Goal: Transaction & Acquisition: Purchase product/service

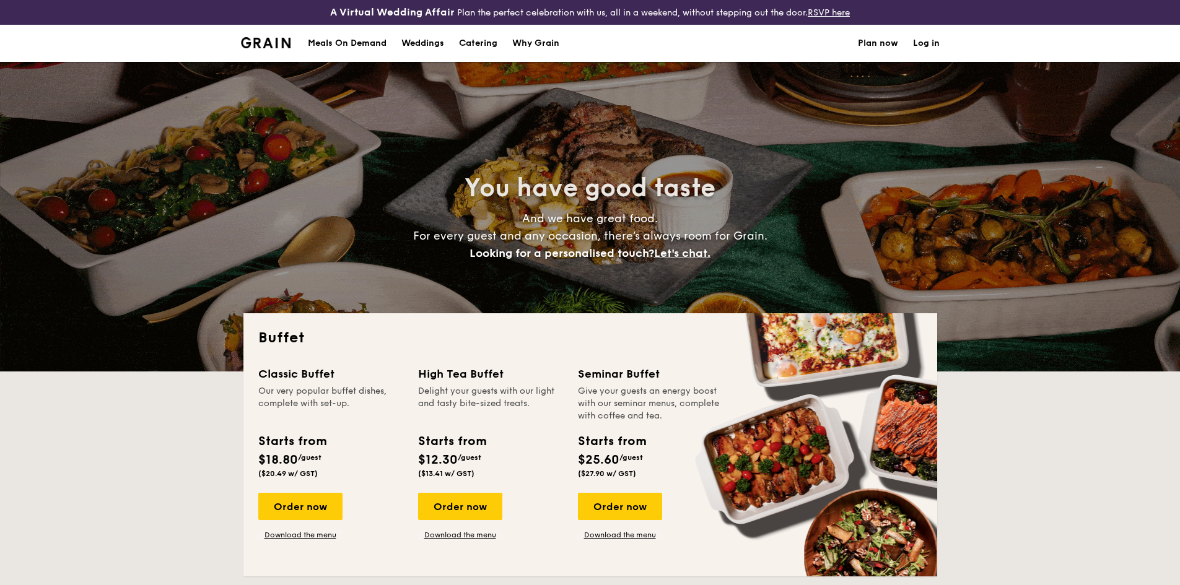
select select
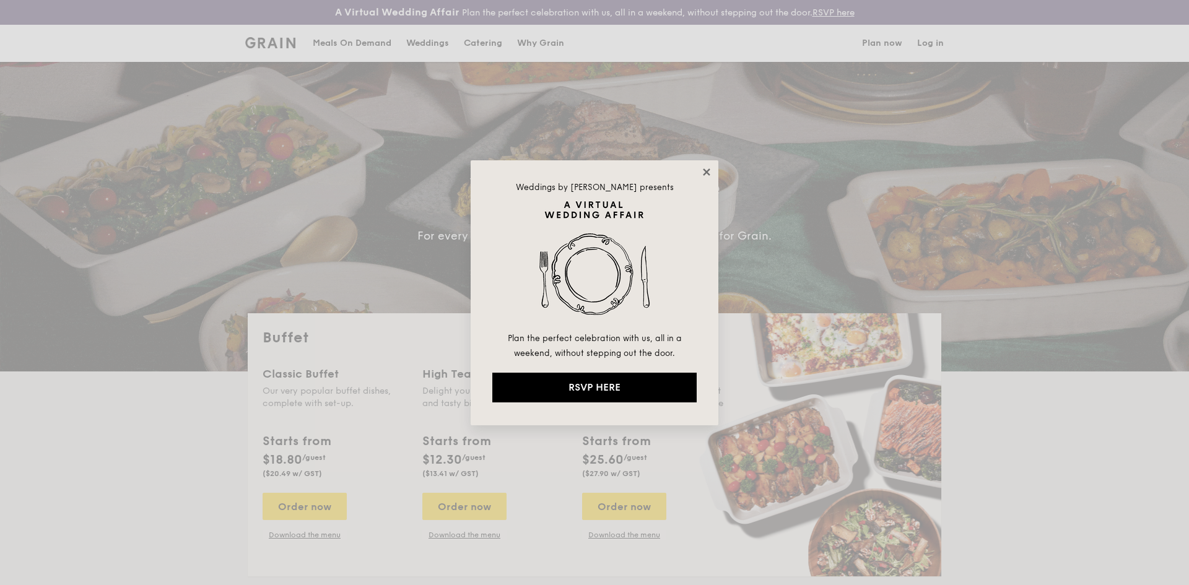
click at [711, 168] on icon at bounding box center [706, 172] width 11 height 11
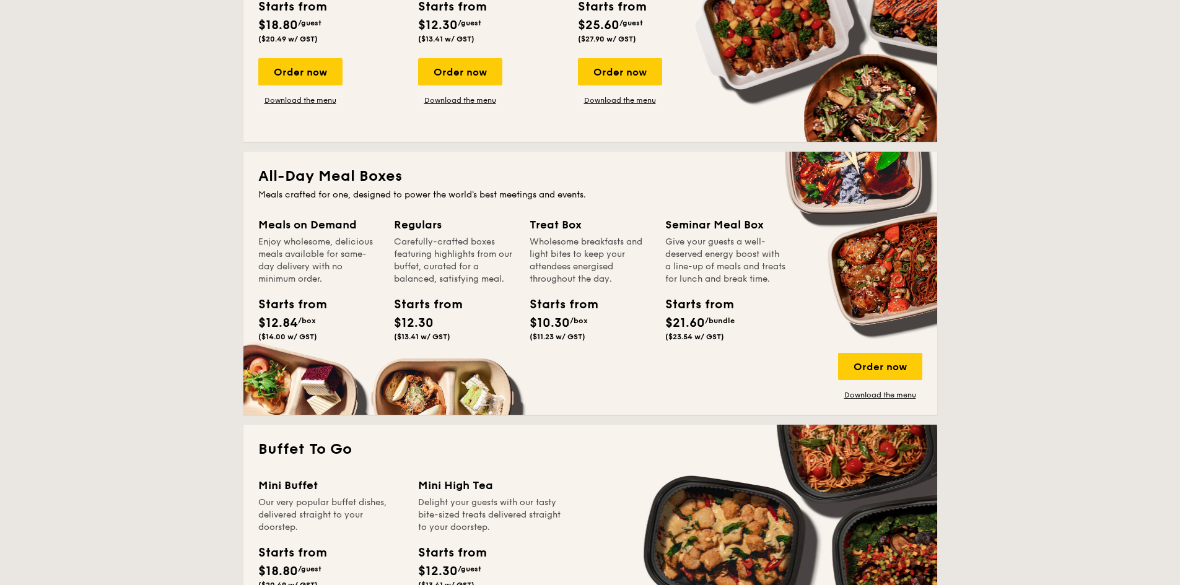
scroll to position [557, 0]
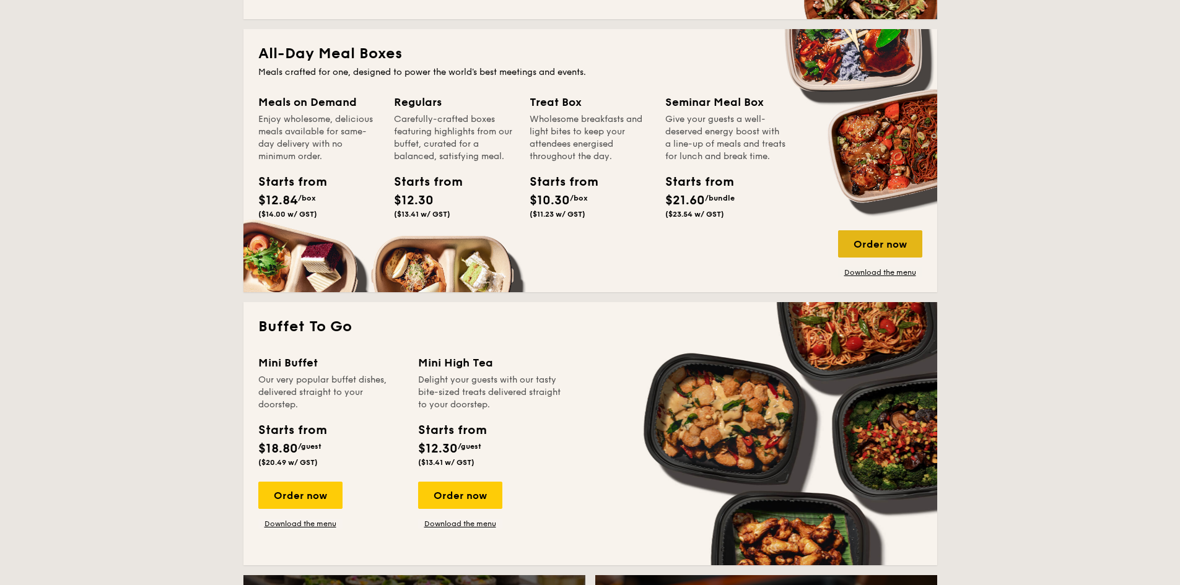
click at [889, 245] on div "Order now" at bounding box center [880, 243] width 84 height 27
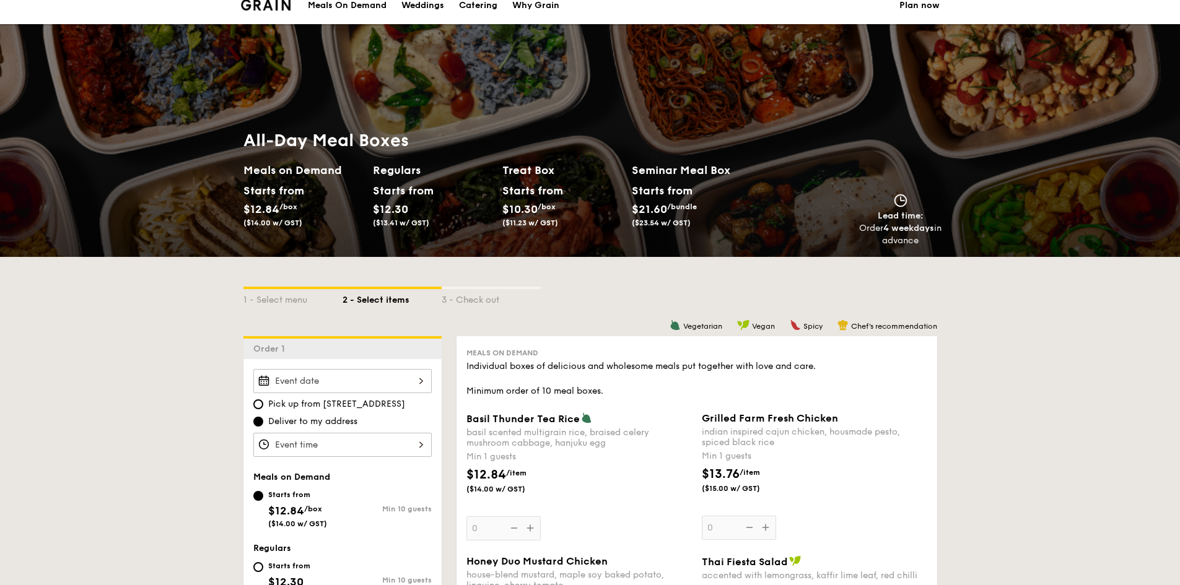
scroll to position [186, 0]
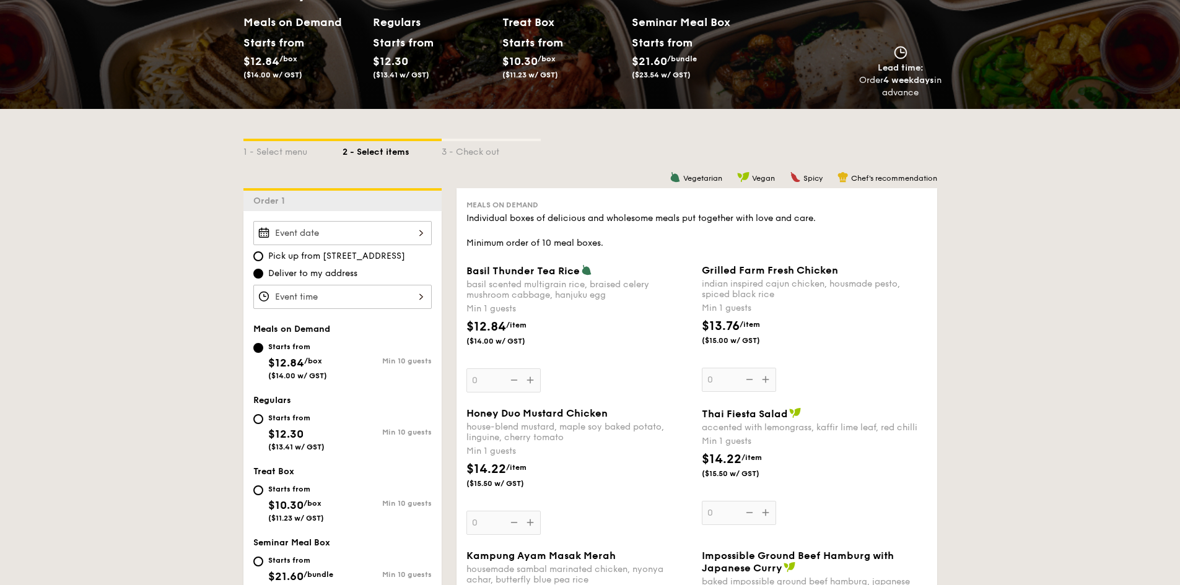
click at [363, 236] on div at bounding box center [342, 233] width 178 height 24
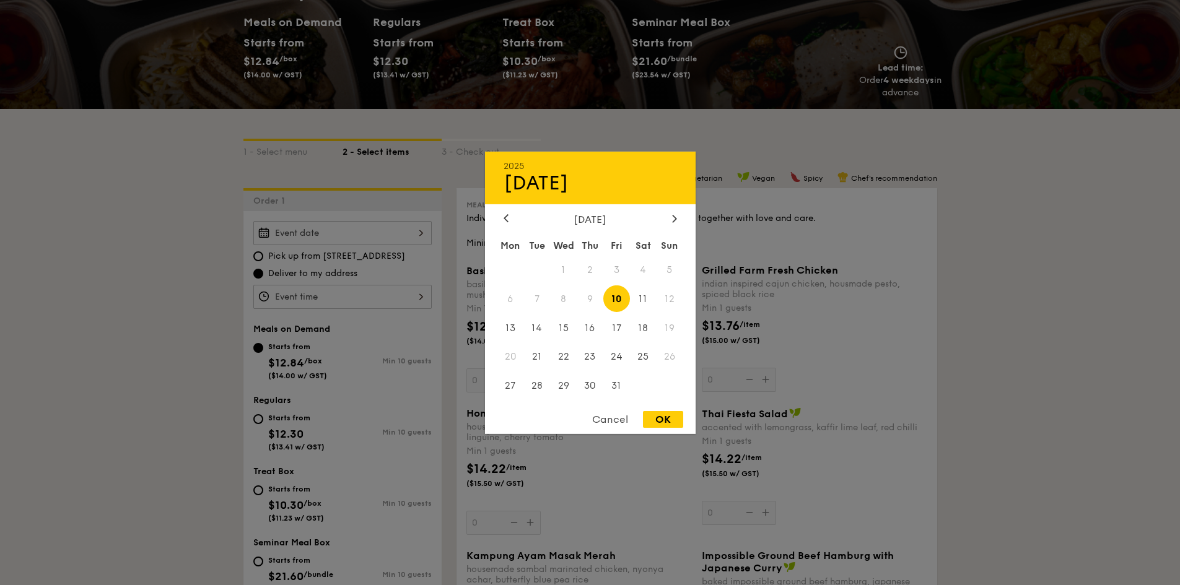
click at [961, 310] on div at bounding box center [590, 292] width 1180 height 585
